Goal: Transaction & Acquisition: Purchase product/service

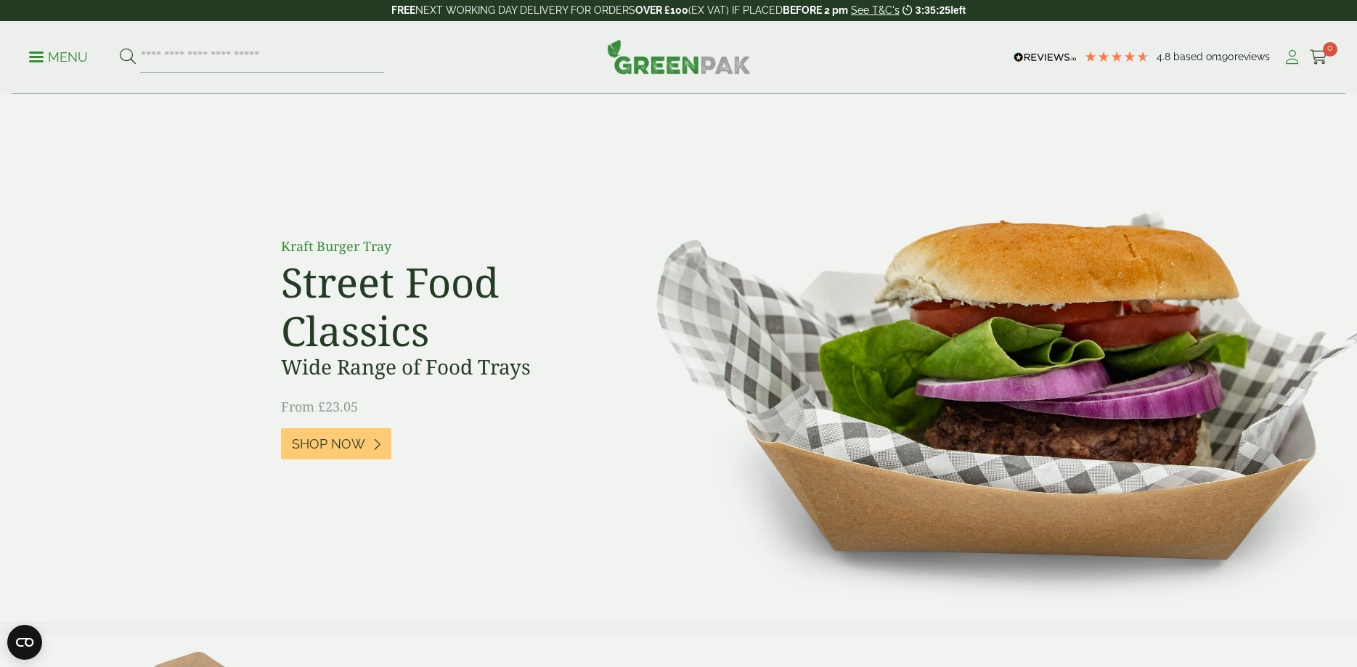
click at [1290, 61] on icon at bounding box center [1292, 57] width 18 height 15
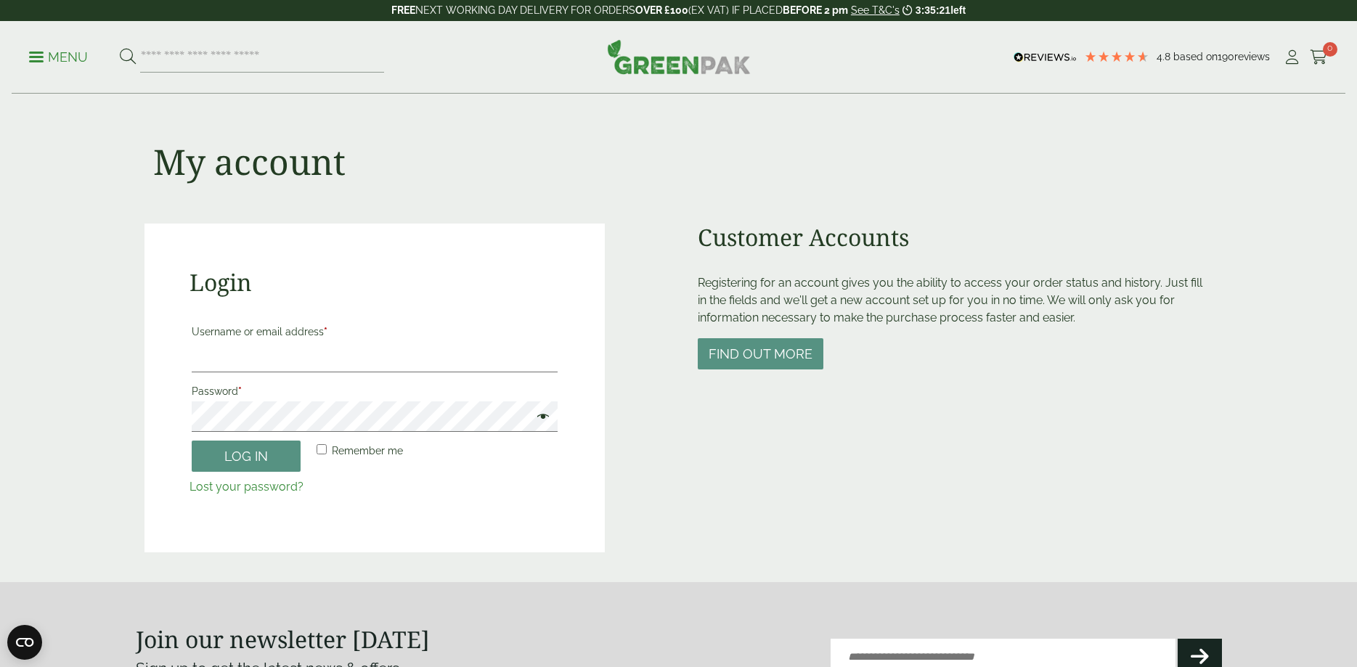
click at [326, 357] on input "Username or email address *" at bounding box center [375, 357] width 366 height 31
type input "**********"
click at [192, 441] on button "Log in" at bounding box center [246, 456] width 109 height 31
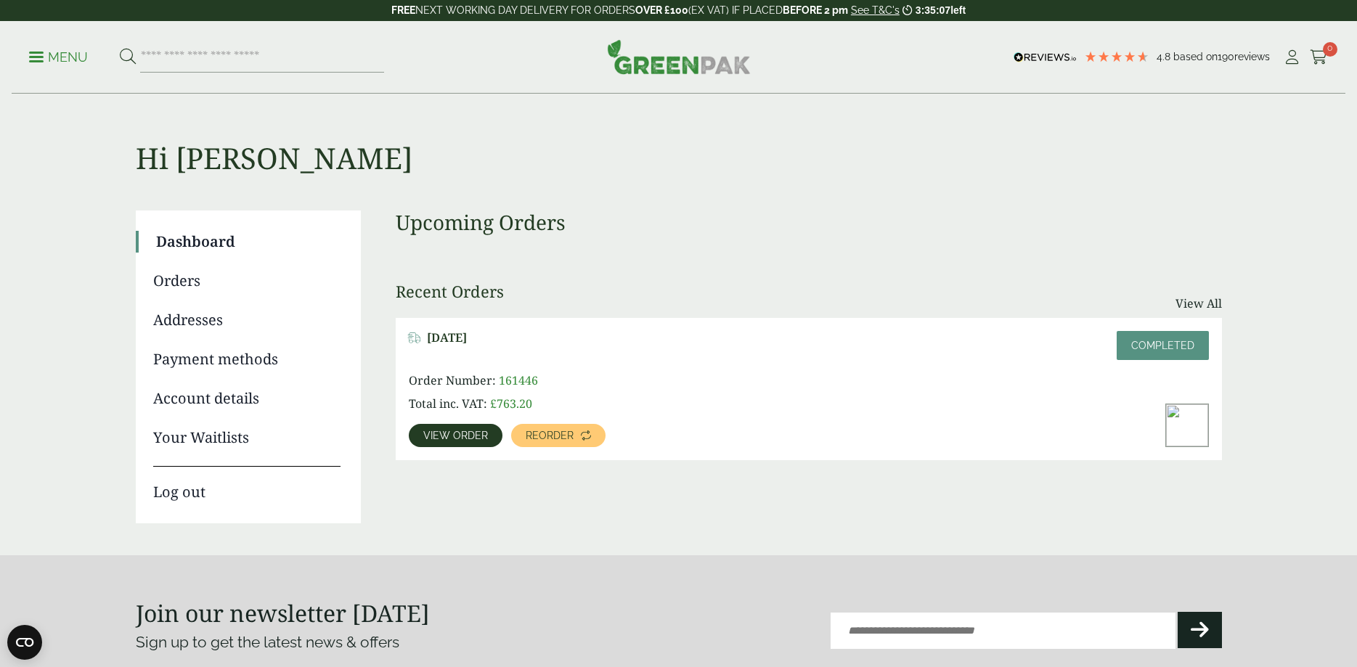
click at [445, 436] on span "View order" at bounding box center [455, 436] width 65 height 10
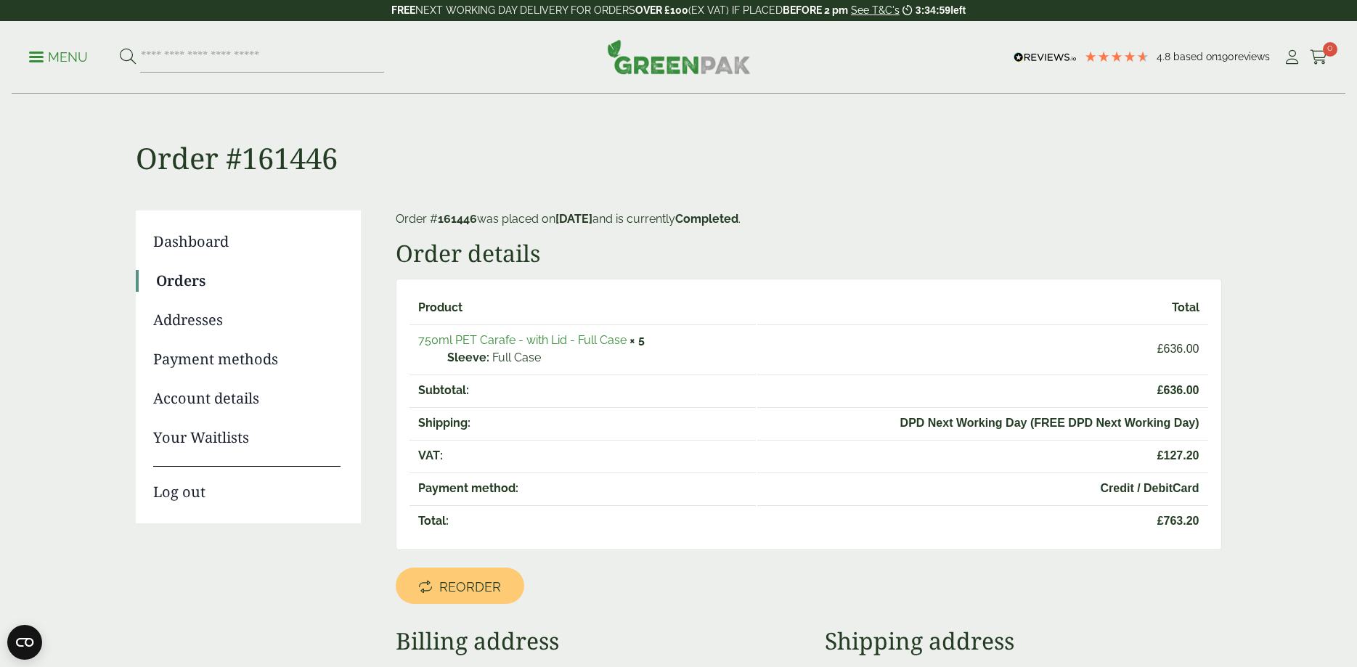
click at [501, 341] on link "750ml PET Carafe - with Lid - Full Case" at bounding box center [522, 340] width 208 height 14
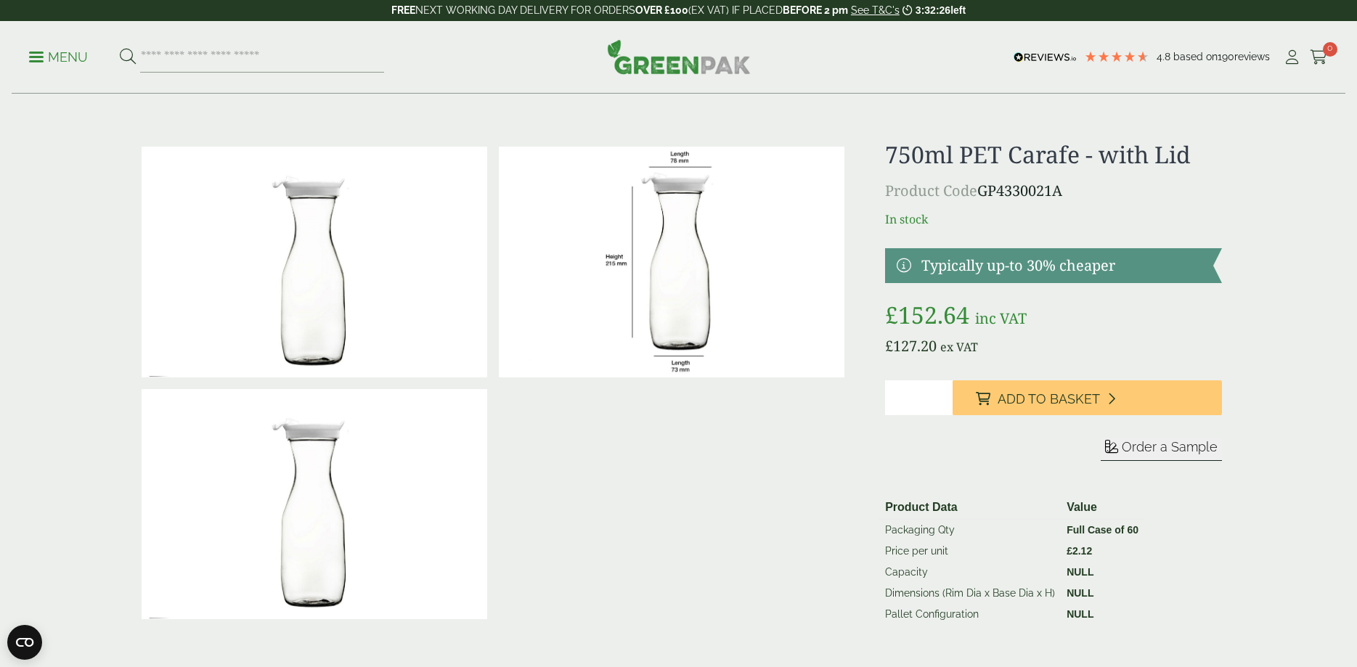
click at [939, 394] on input "*" at bounding box center [919, 398] width 68 height 35
type input "*"
click at [939, 394] on input "*" at bounding box center [919, 398] width 68 height 35
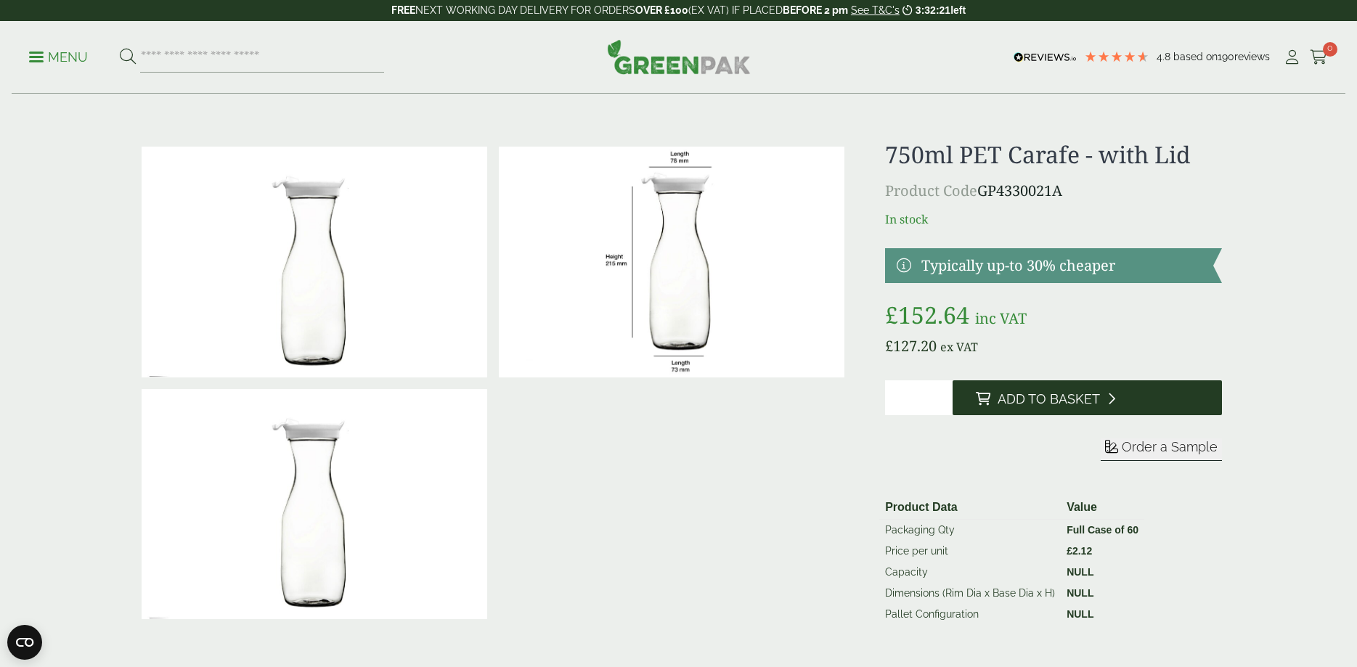
click at [1047, 399] on span "Add to Basket" at bounding box center [1049, 399] width 102 height 16
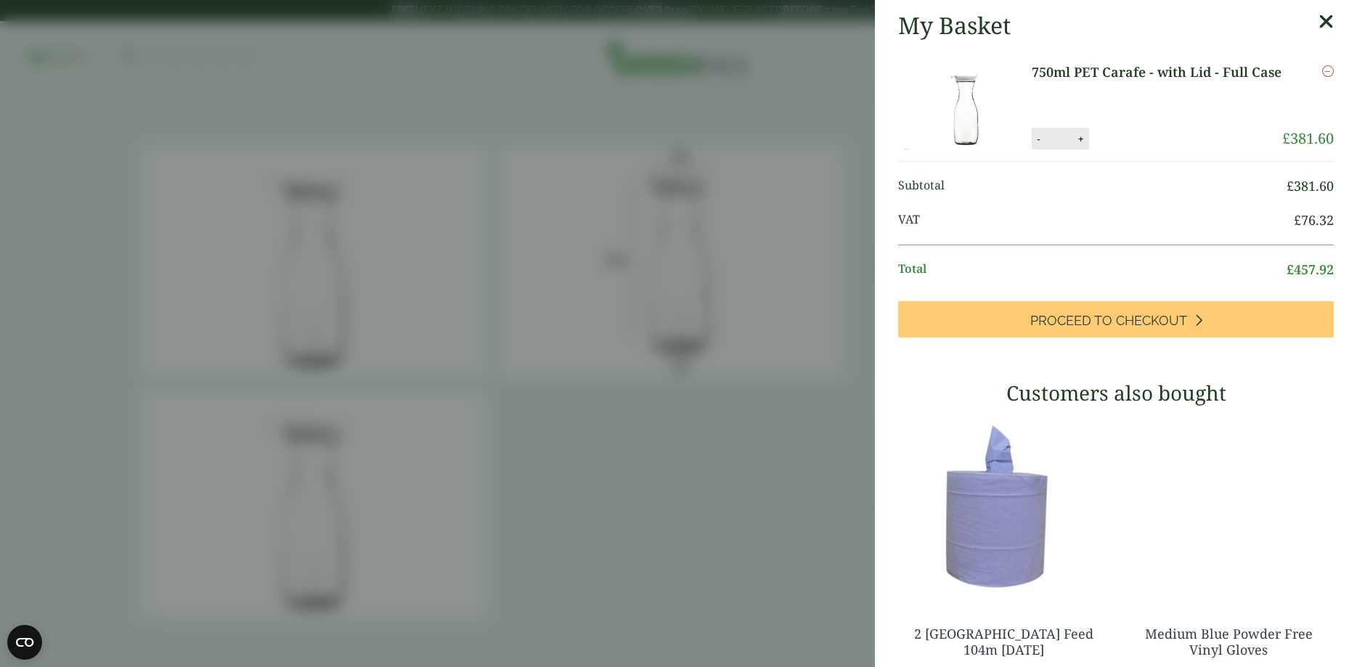
click at [1330, 19] on icon at bounding box center [1326, 22] width 15 height 20
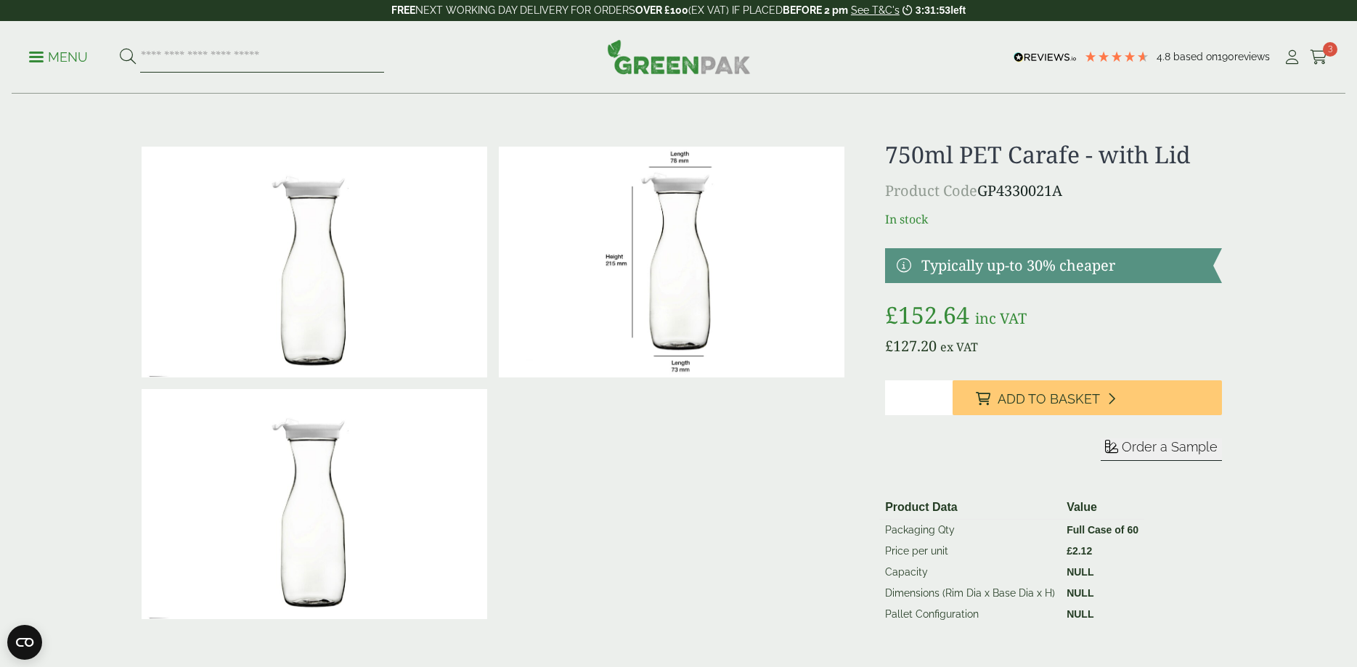
click at [256, 59] on input "search" at bounding box center [262, 57] width 244 height 31
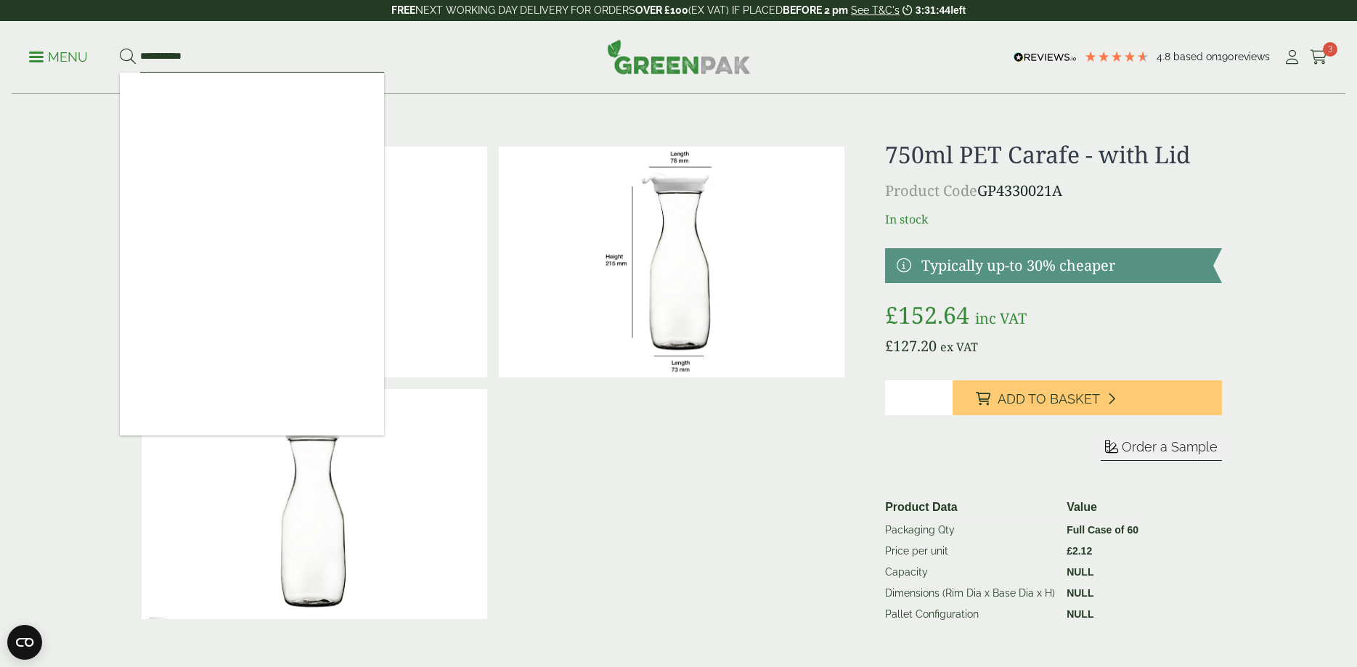
type input "**********"
click at [123, 56] on icon at bounding box center [128, 57] width 16 height 16
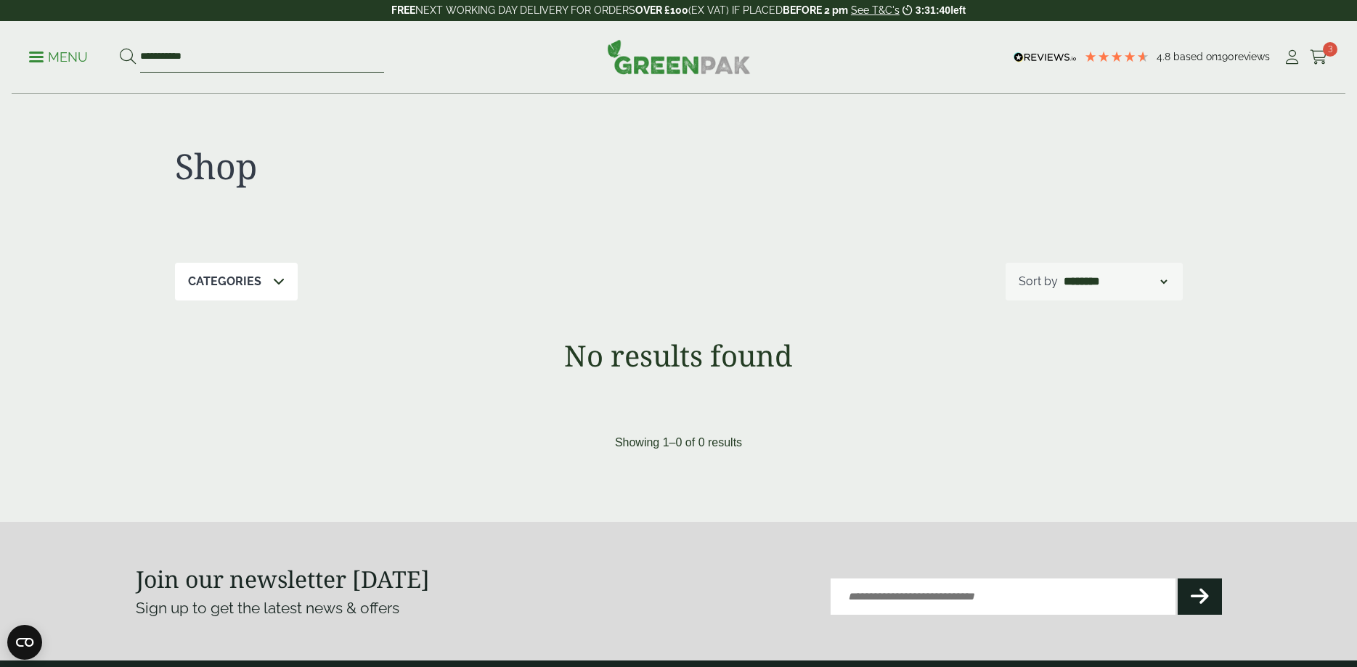
click at [170, 52] on input "**********" at bounding box center [262, 57] width 244 height 31
type input "*****"
click at [120, 48] on button at bounding box center [128, 57] width 16 height 19
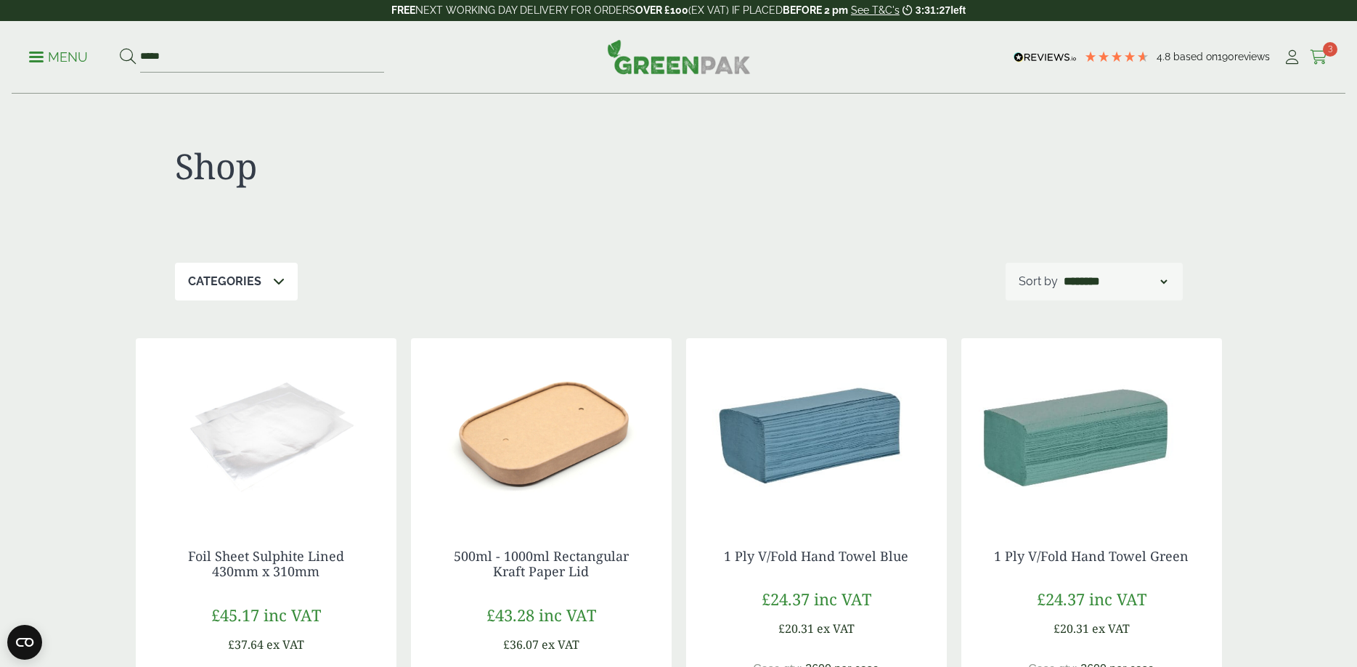
click at [1317, 58] on icon at bounding box center [1319, 57] width 18 height 15
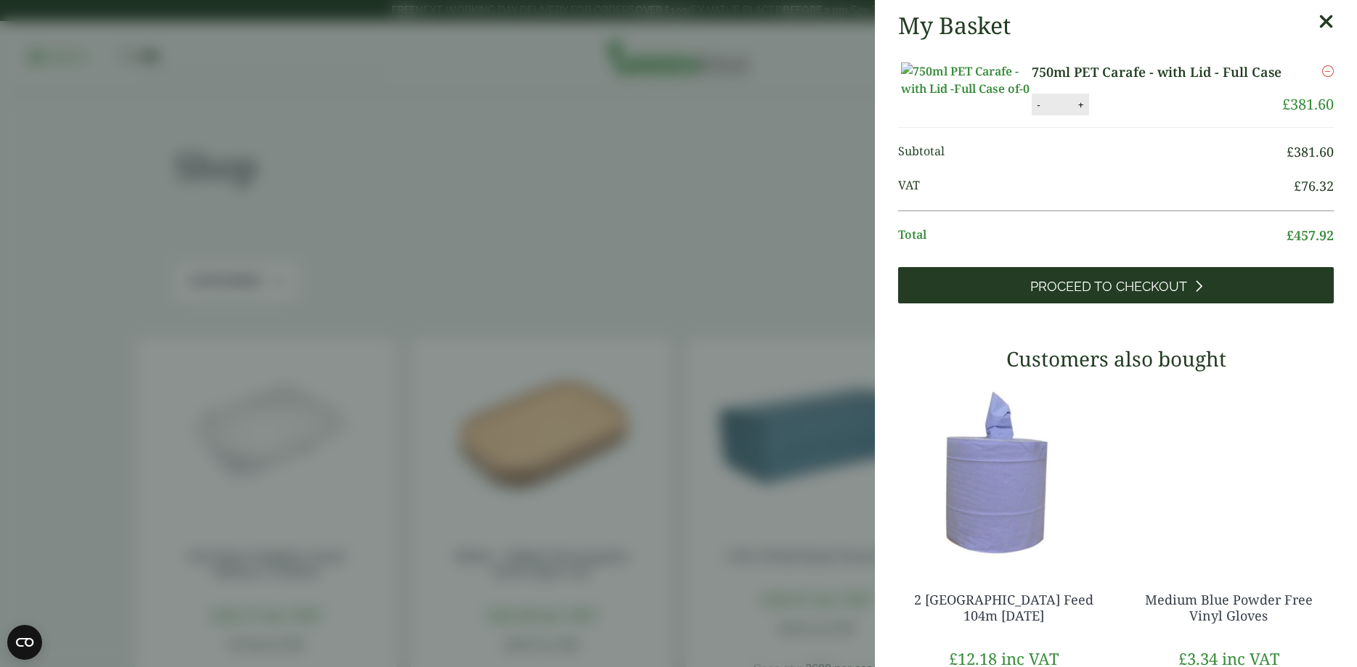
click at [1057, 295] on span "Proceed to Checkout" at bounding box center [1108, 287] width 157 height 16
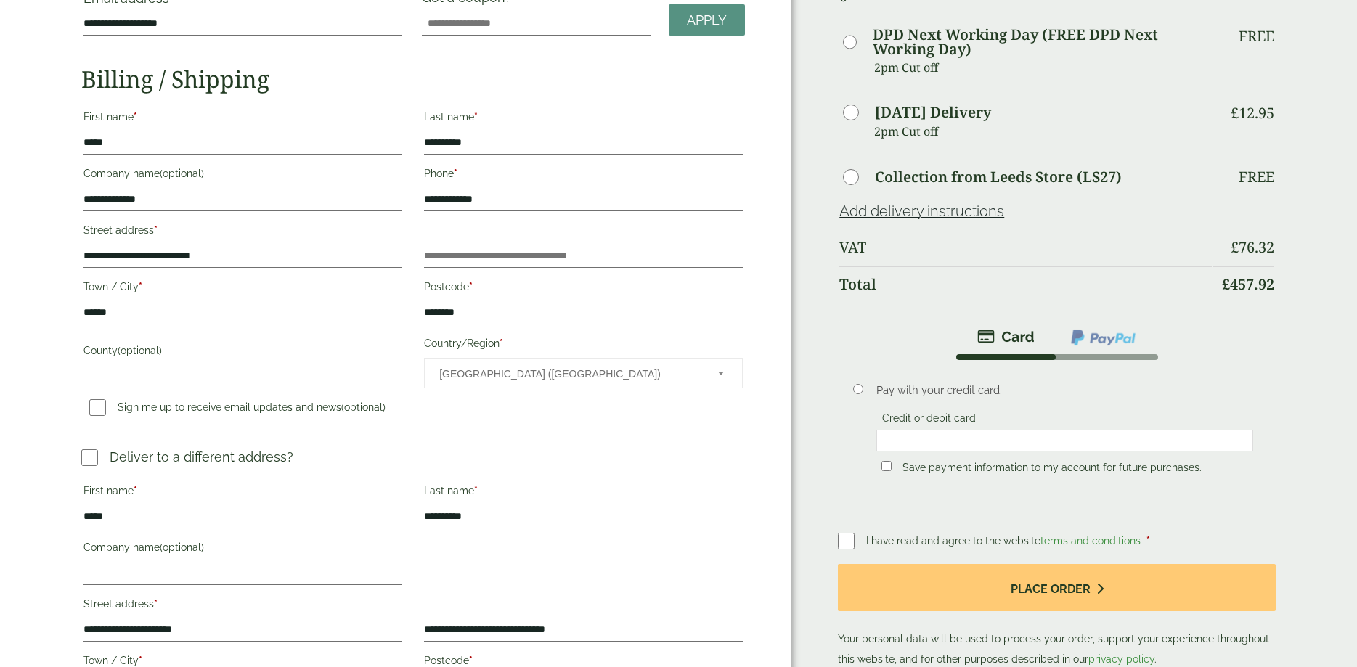
scroll to position [137, 0]
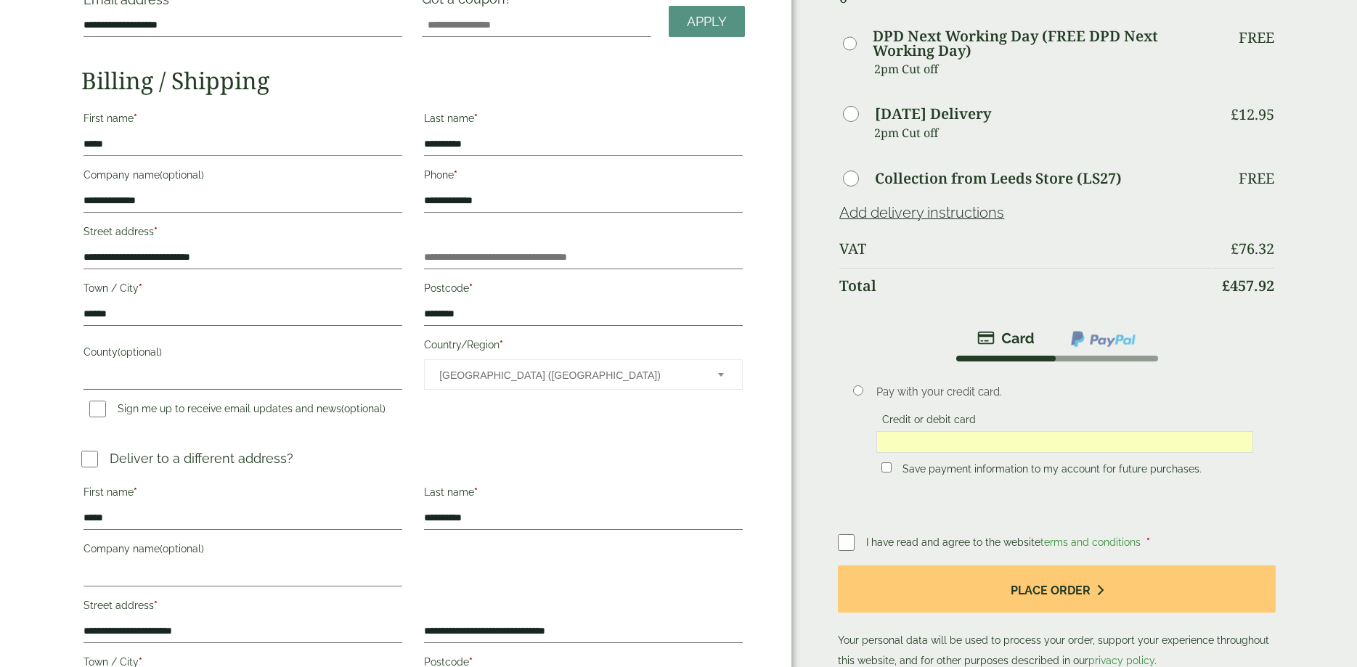
click at [1301, 426] on div "Order Summary Item Ammount 750ml PET Carafe - with Lid - Full Case Qty: 3 £ 381…" at bounding box center [1075, 322] width 566 height 919
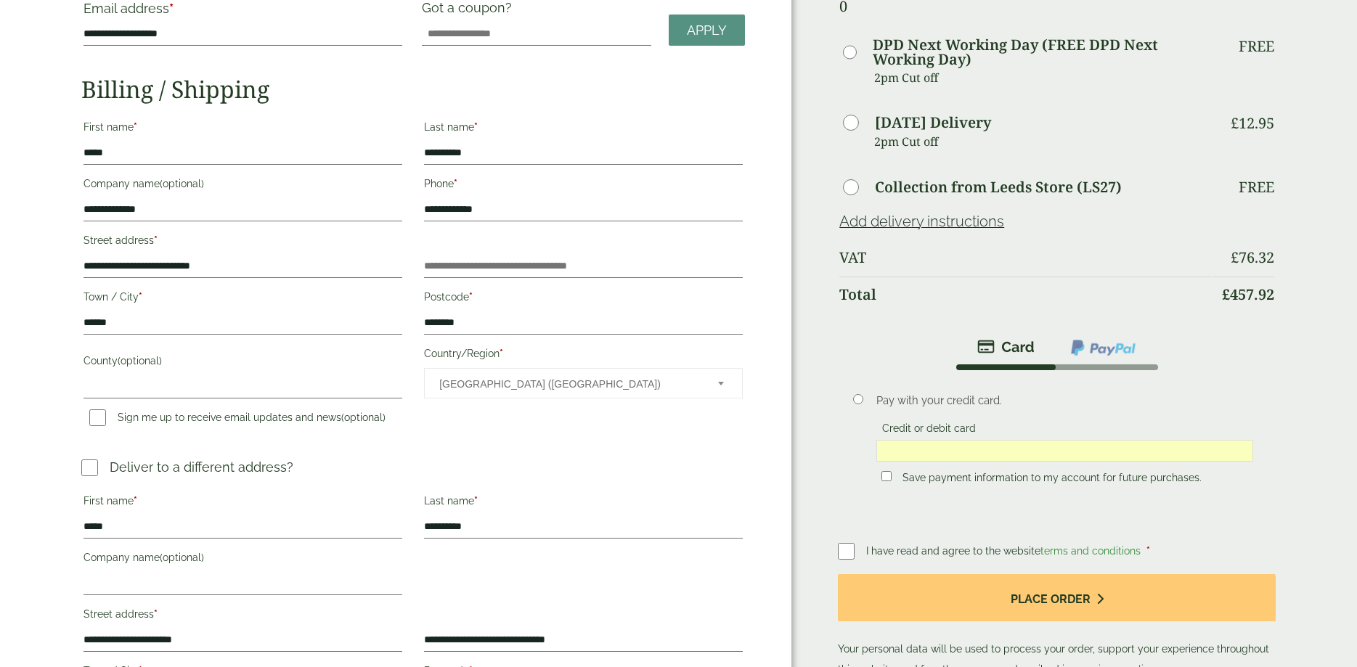
scroll to position [148, 0]
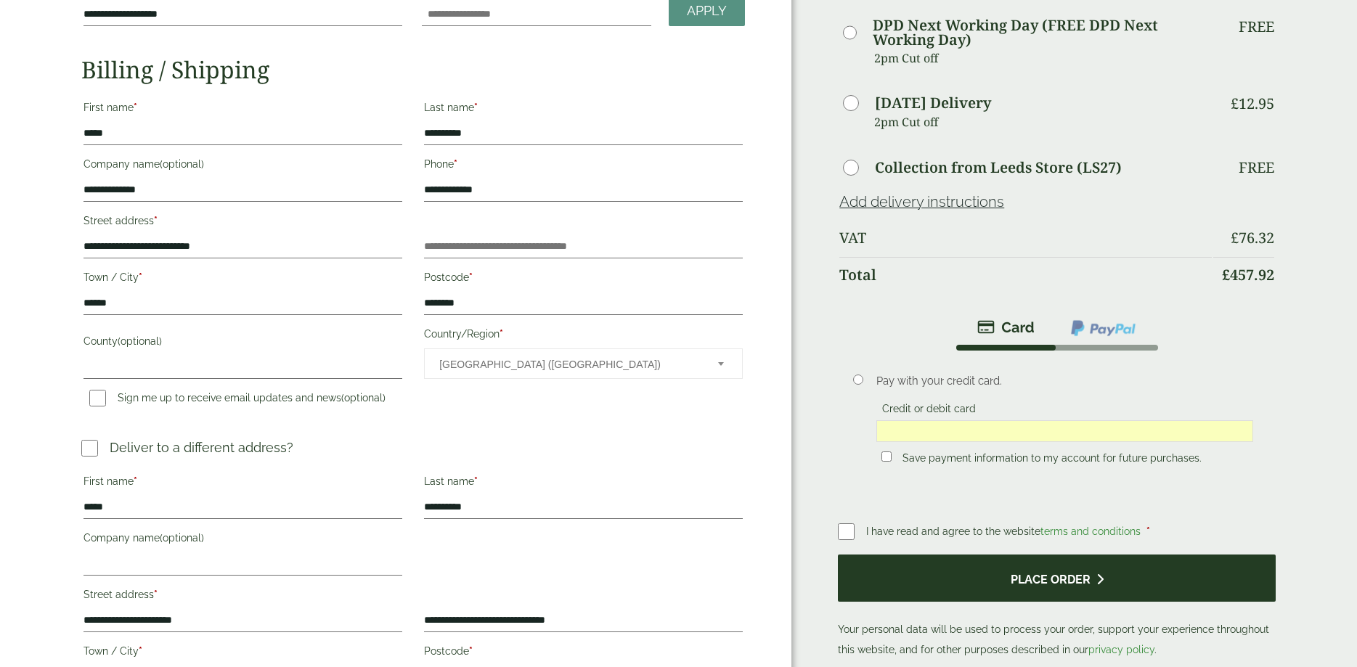
click at [1081, 555] on button "Place order" at bounding box center [1057, 578] width 438 height 47
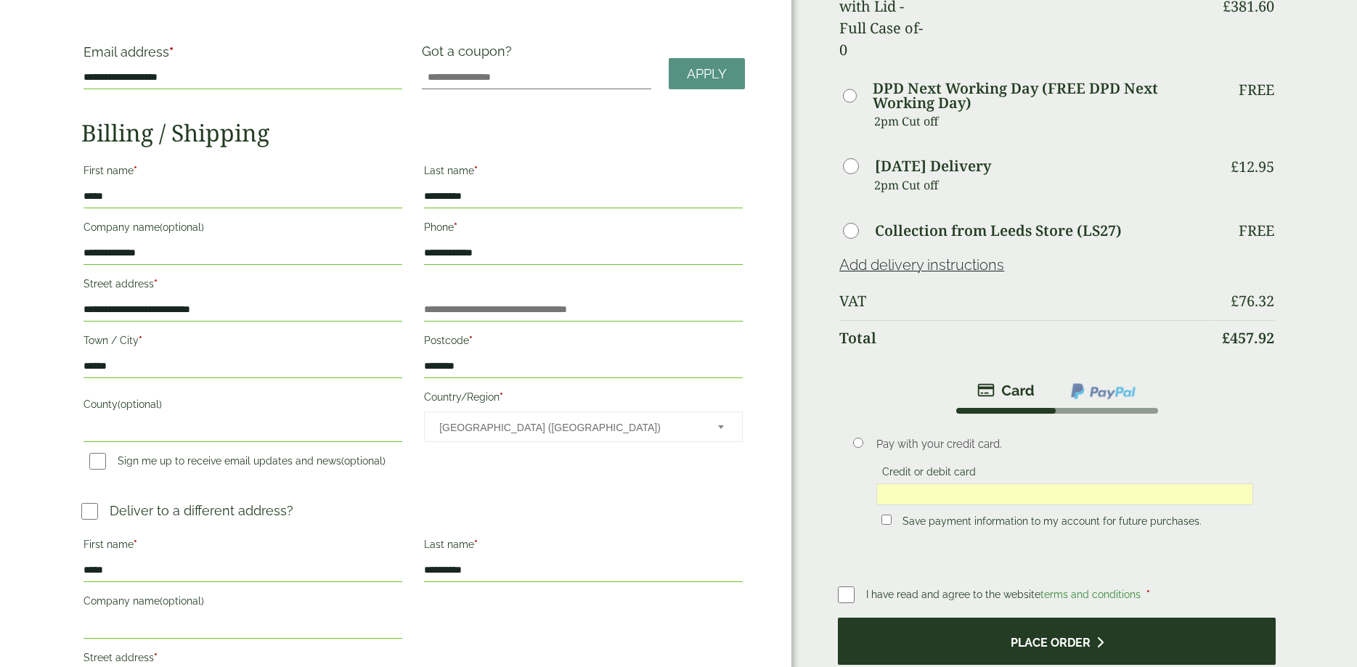
scroll to position [157, 0]
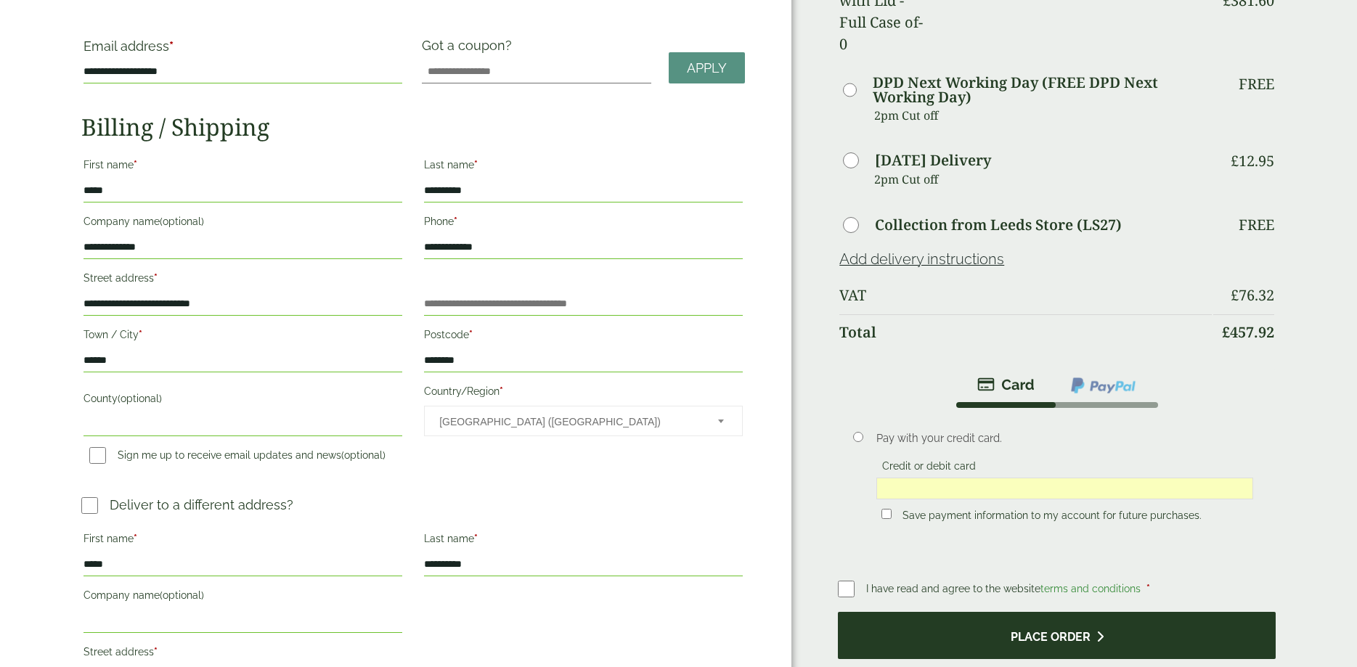
click at [1014, 612] on button "Place order" at bounding box center [1057, 635] width 438 height 47
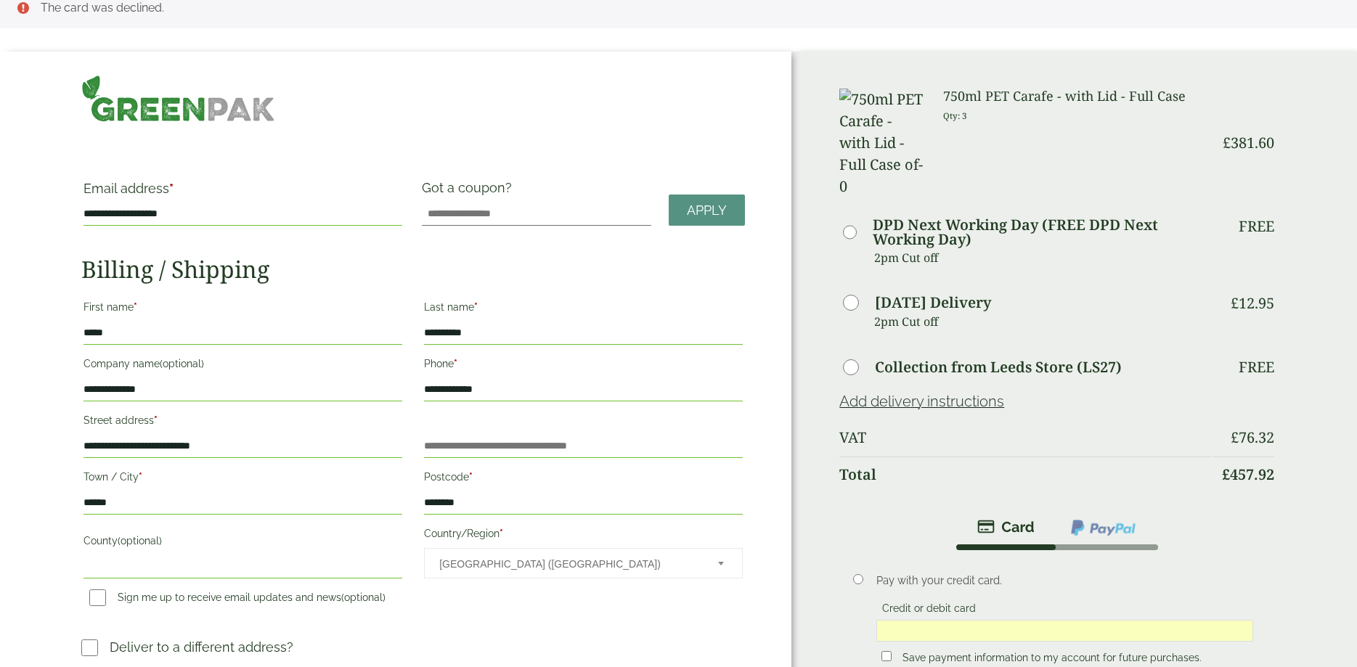
scroll to position [0, 0]
